Goal: Check status: Check status

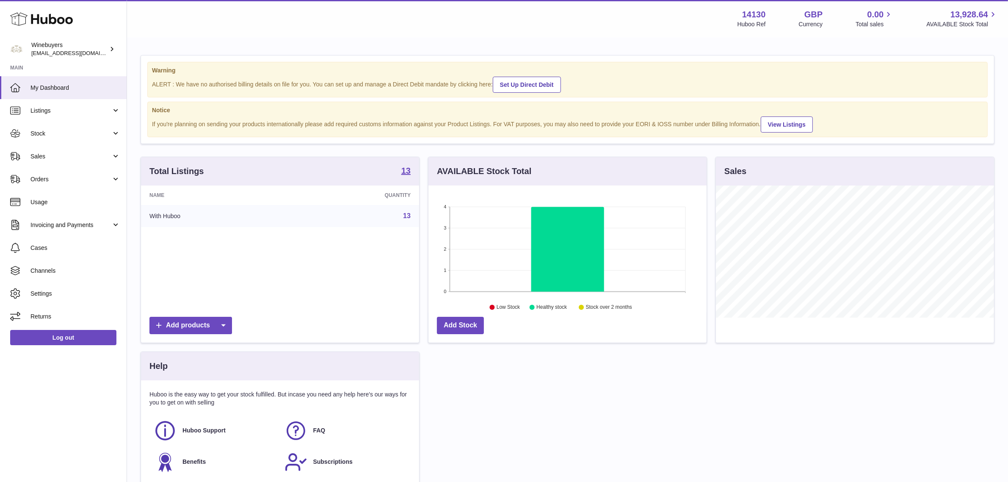
scroll to position [132, 278]
click at [63, 178] on span "Orders" at bounding box center [70, 179] width 81 height 8
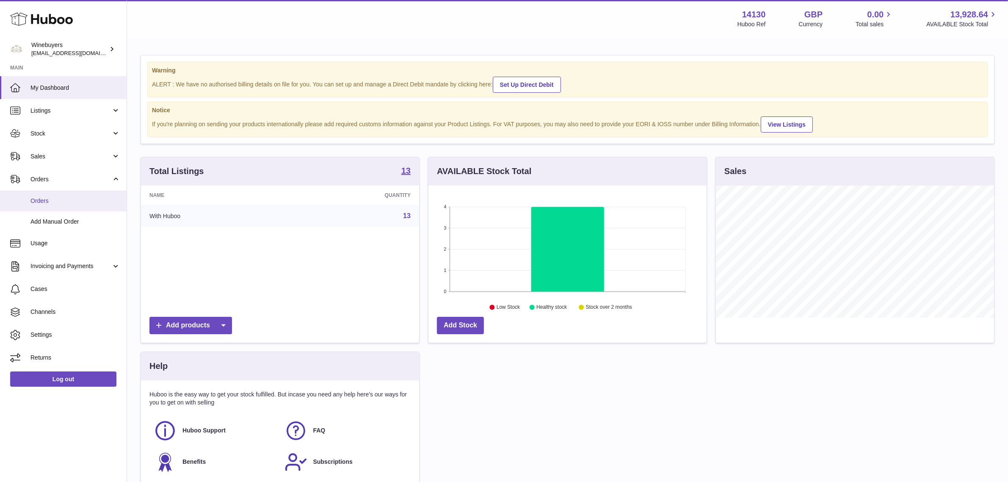
click at [63, 191] on link "Orders" at bounding box center [63, 200] width 127 height 21
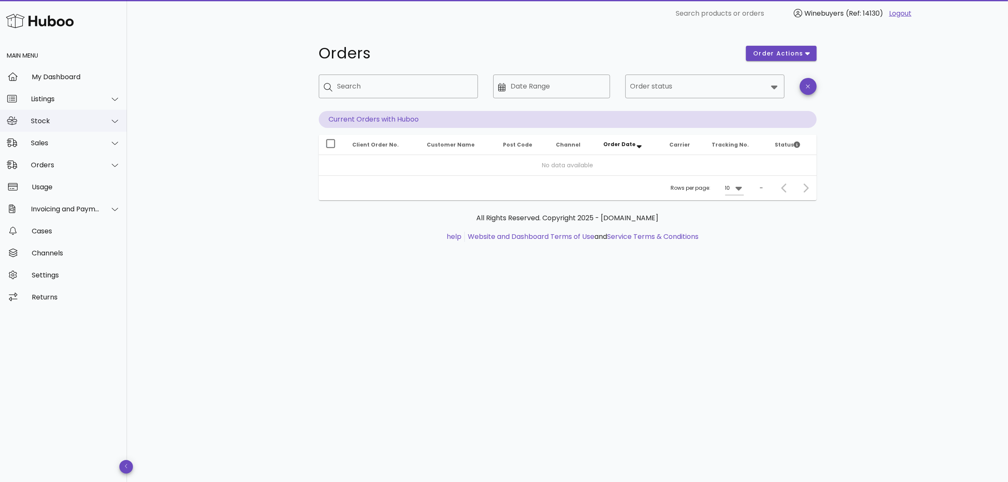
click at [62, 123] on div "Stock" at bounding box center [65, 121] width 69 height 8
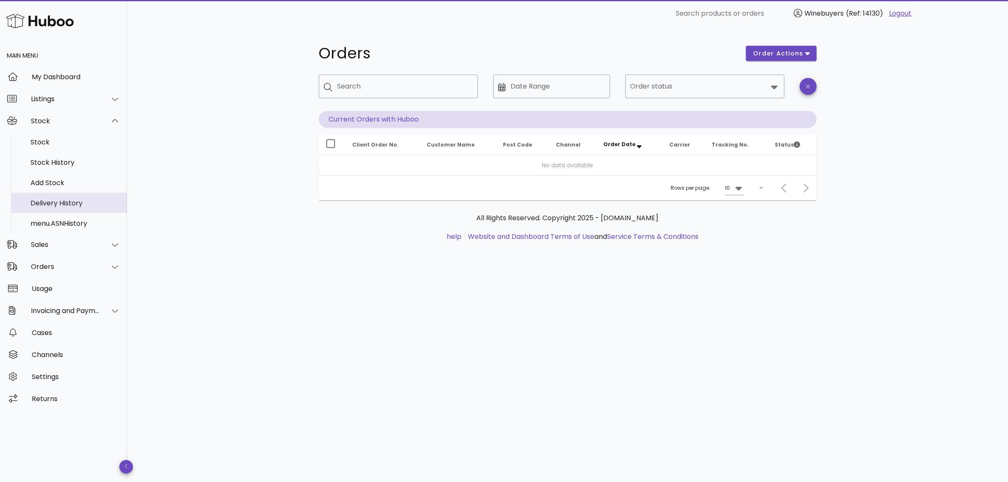
click at [57, 201] on div "Delivery History" at bounding box center [75, 203] width 90 height 8
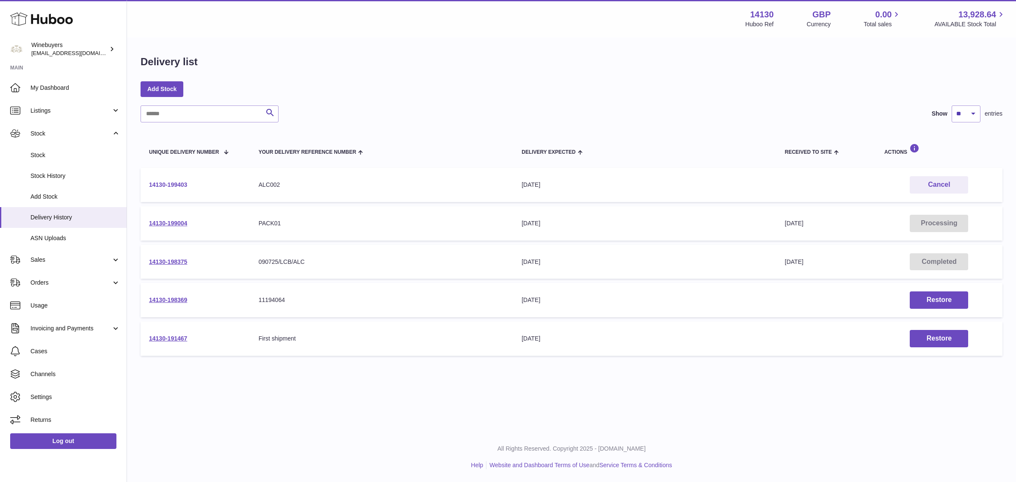
click at [162, 185] on link "14130-199403" at bounding box center [168, 184] width 38 height 7
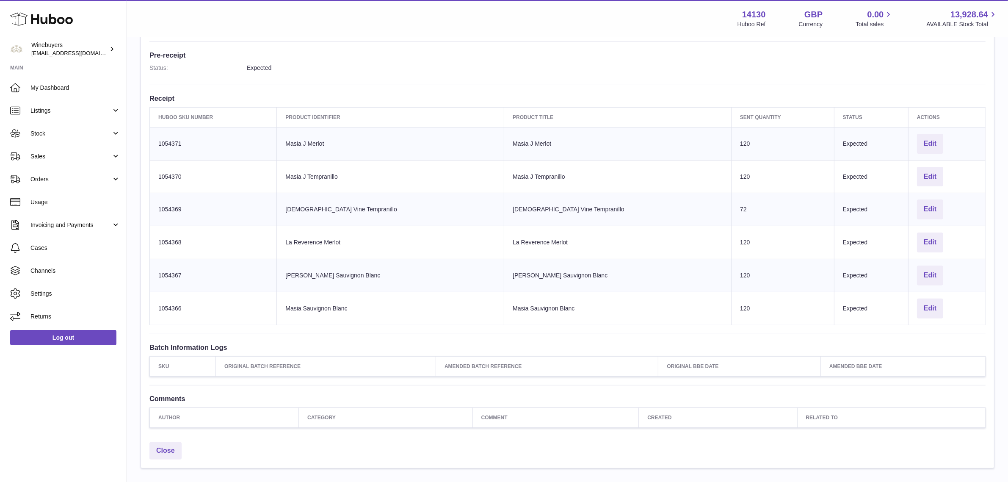
scroll to position [170, 0]
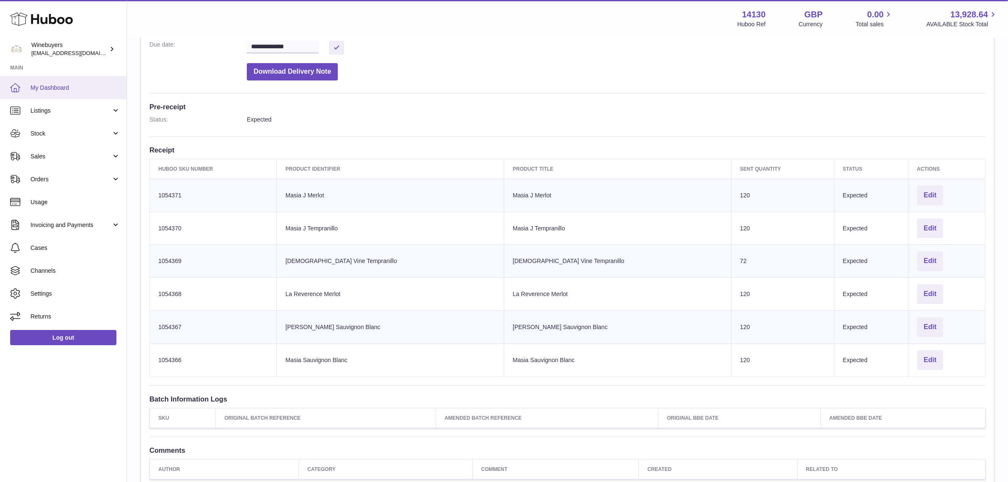
click at [69, 90] on span "My Dashboard" at bounding box center [75, 88] width 90 height 8
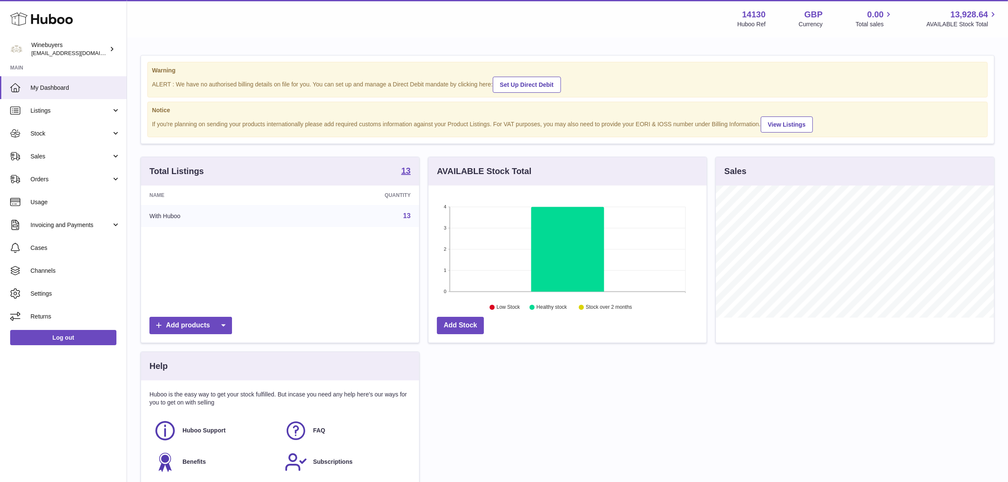
scroll to position [132, 278]
